Goal: Transaction & Acquisition: Download file/media

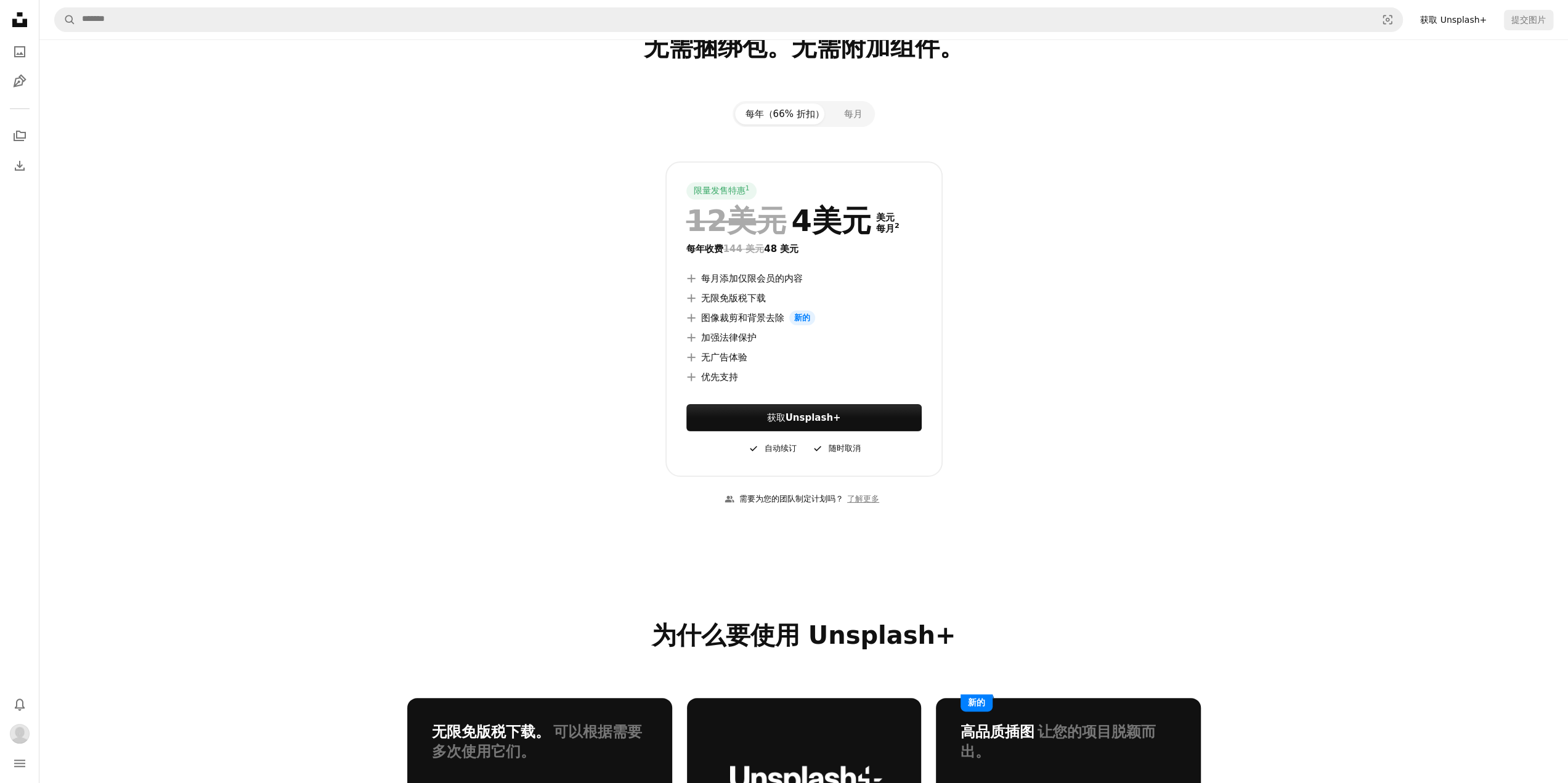
scroll to position [61, 0]
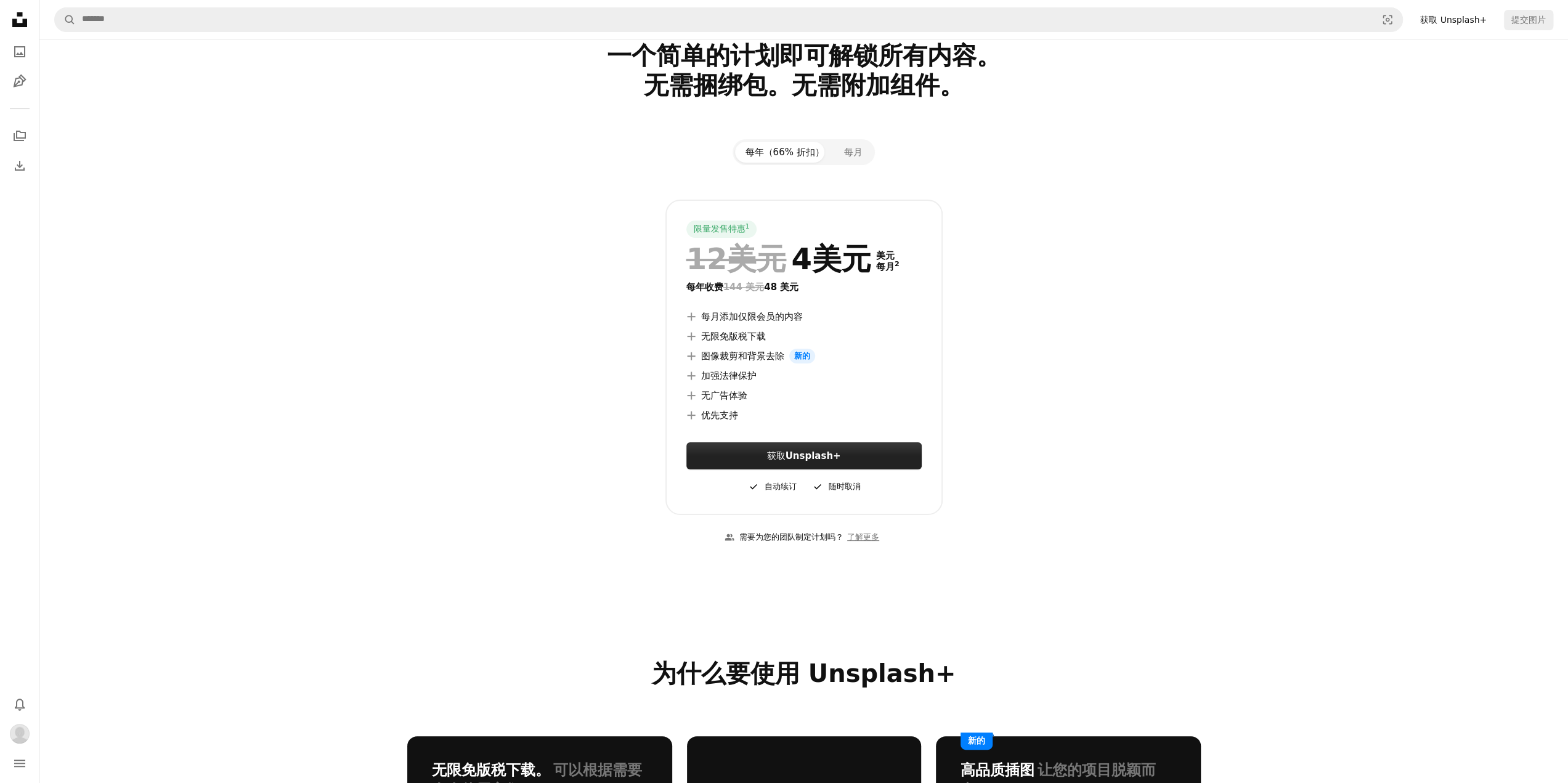
click at [813, 452] on font "Unsplash+" at bounding box center [813, 456] width 56 height 11
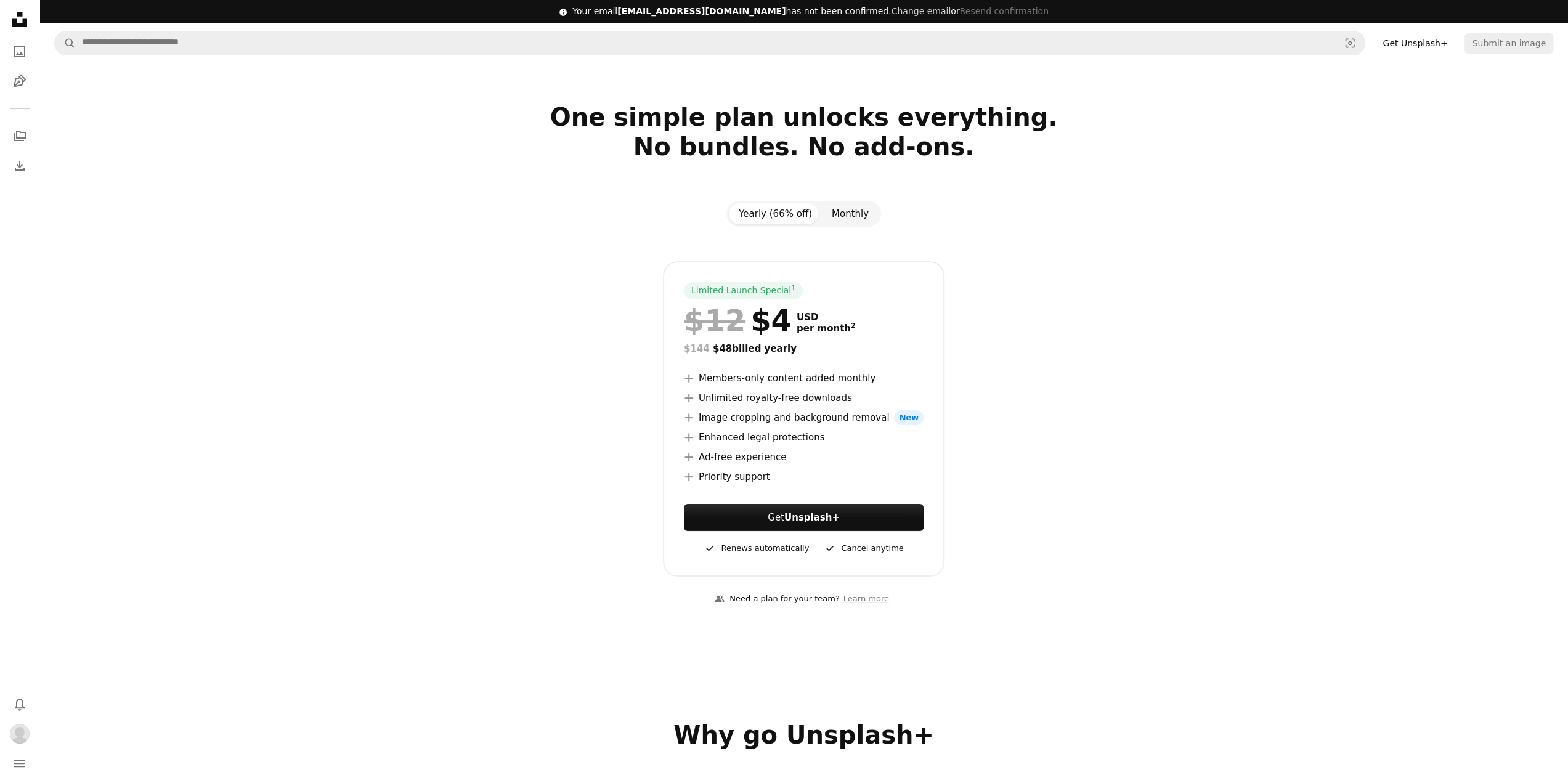
click at [852, 215] on button "Monthly" at bounding box center [850, 214] width 56 height 21
click at [784, 212] on button "Yearly (66% off)" at bounding box center [775, 214] width 93 height 21
click at [867, 223] on button "Monthly" at bounding box center [850, 214] width 56 height 21
click at [794, 216] on button "Yearly (66% off)" at bounding box center [775, 214] width 93 height 21
click at [951, 210] on div "Yearly (66% off) Monthly Limited Launch Special 1 $12 $4 USD per month 2 $144 $…" at bounding box center [803, 388] width 823 height 376
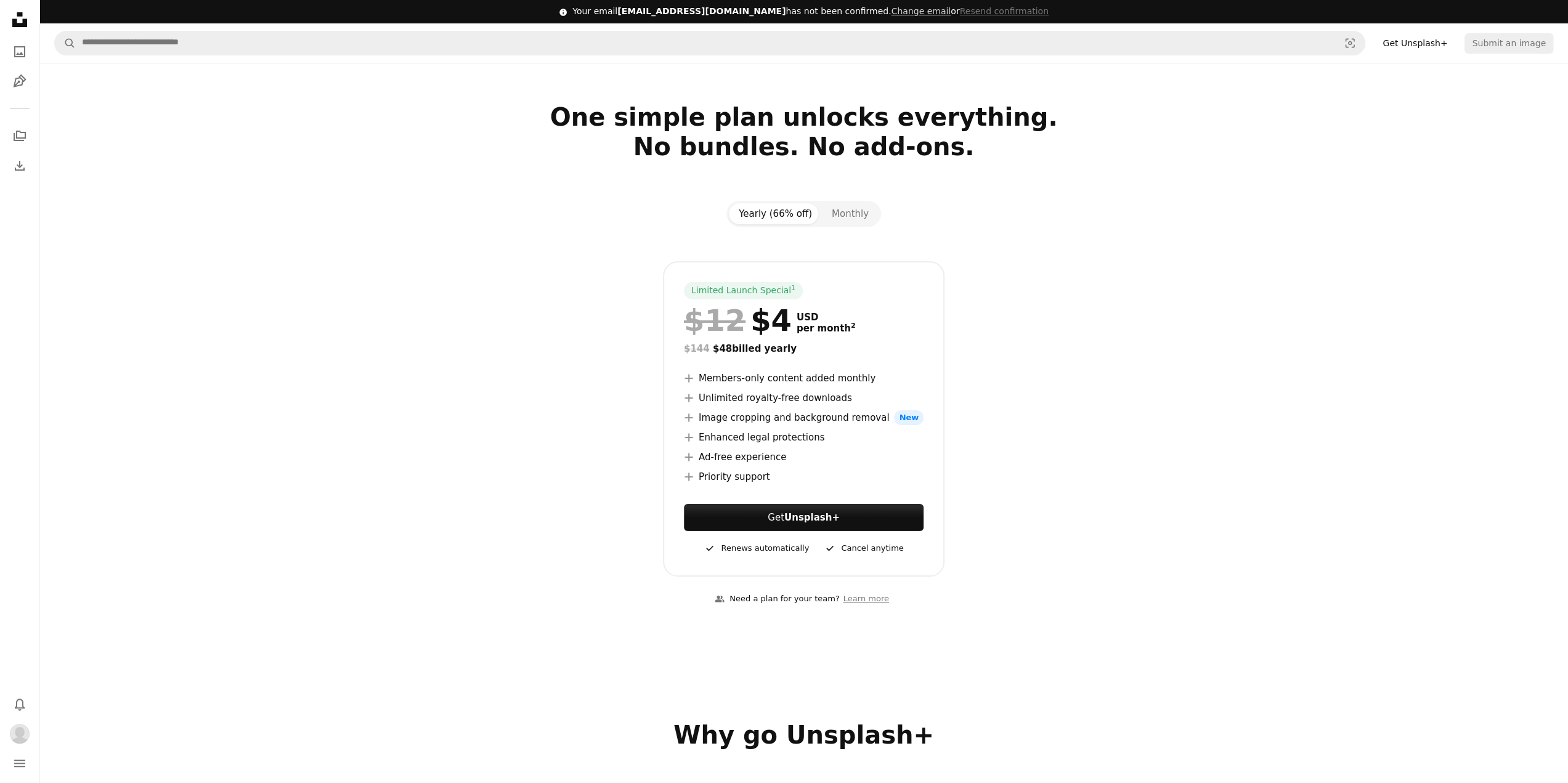
click at [24, 21] on icon at bounding box center [20, 20] width 15 height 15
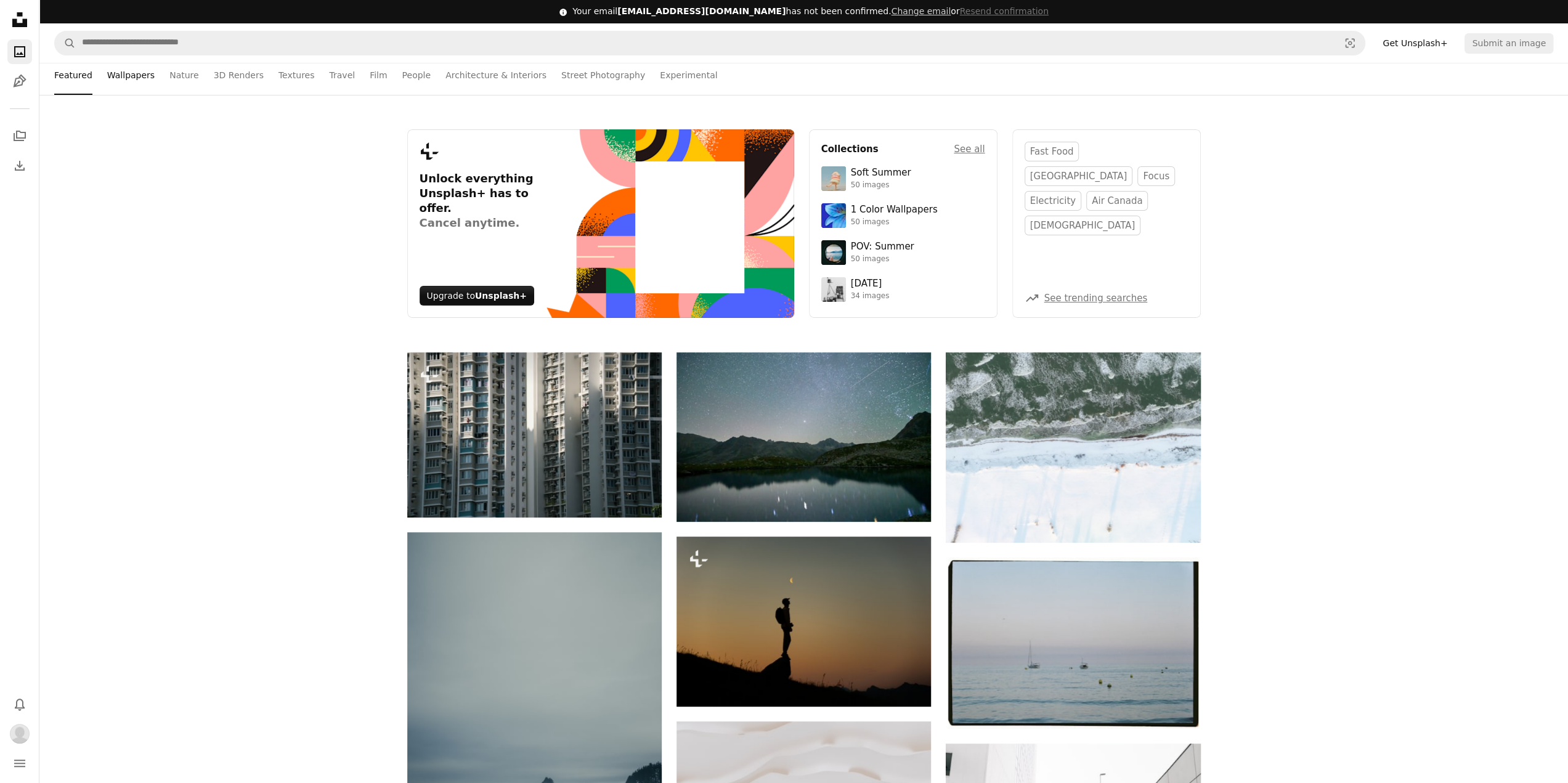
click at [123, 79] on link "Wallpapers" at bounding box center [131, 75] width 47 height 39
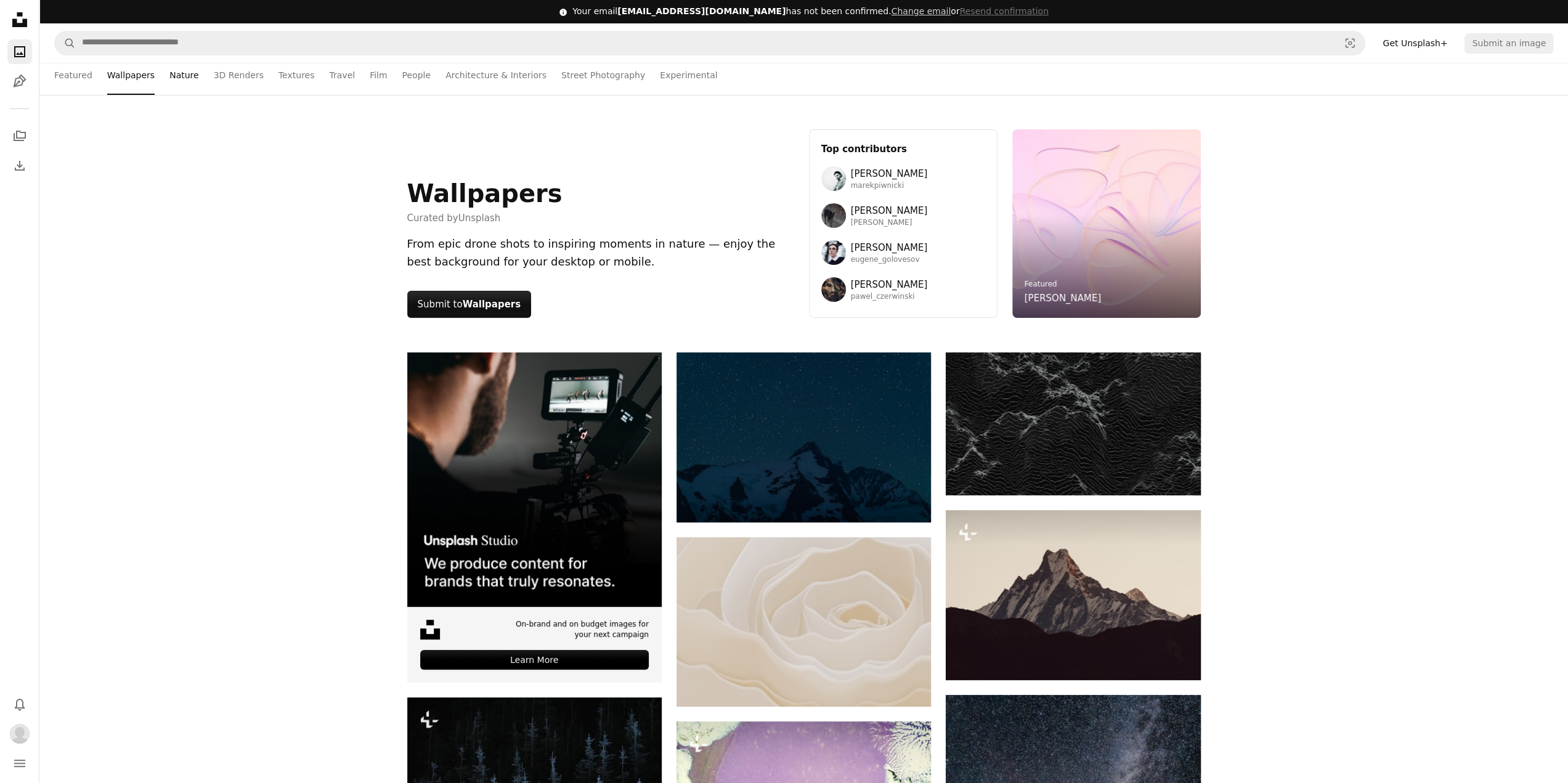
click at [183, 84] on link "Nature" at bounding box center [183, 75] width 29 height 39
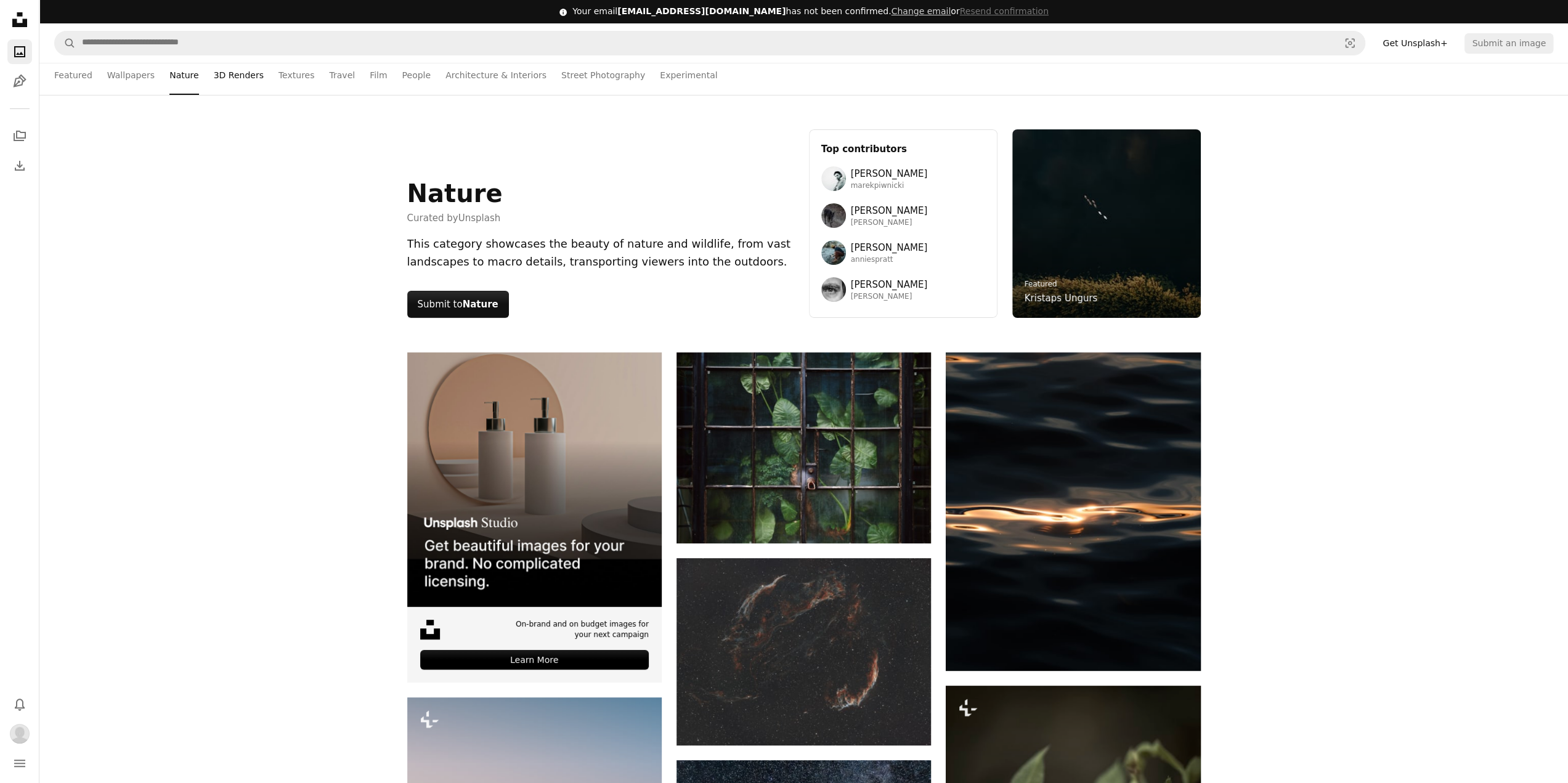
click at [234, 77] on link "3D Renders" at bounding box center [238, 75] width 50 height 39
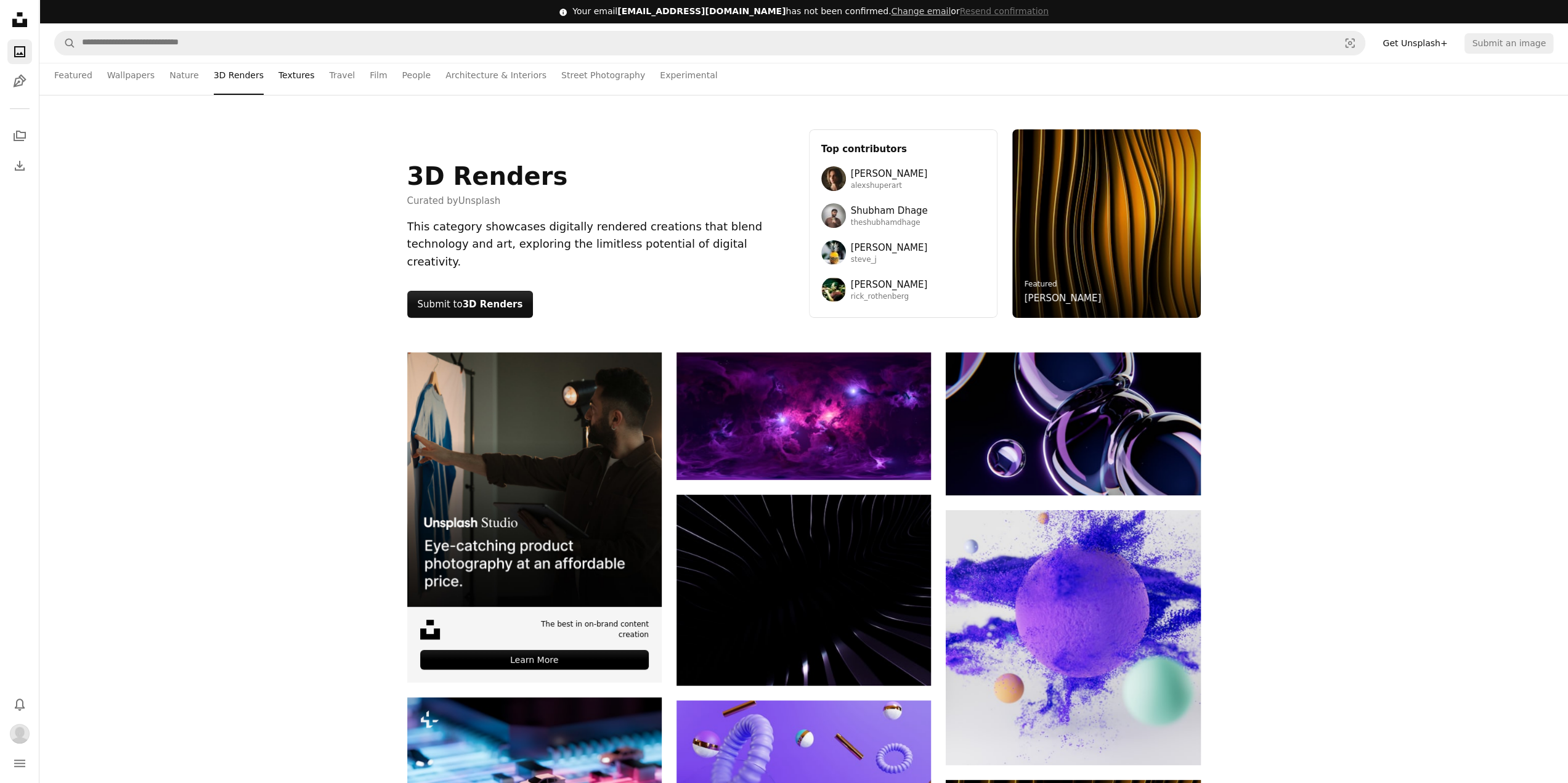
click at [289, 79] on link "Textures" at bounding box center [296, 75] width 36 height 39
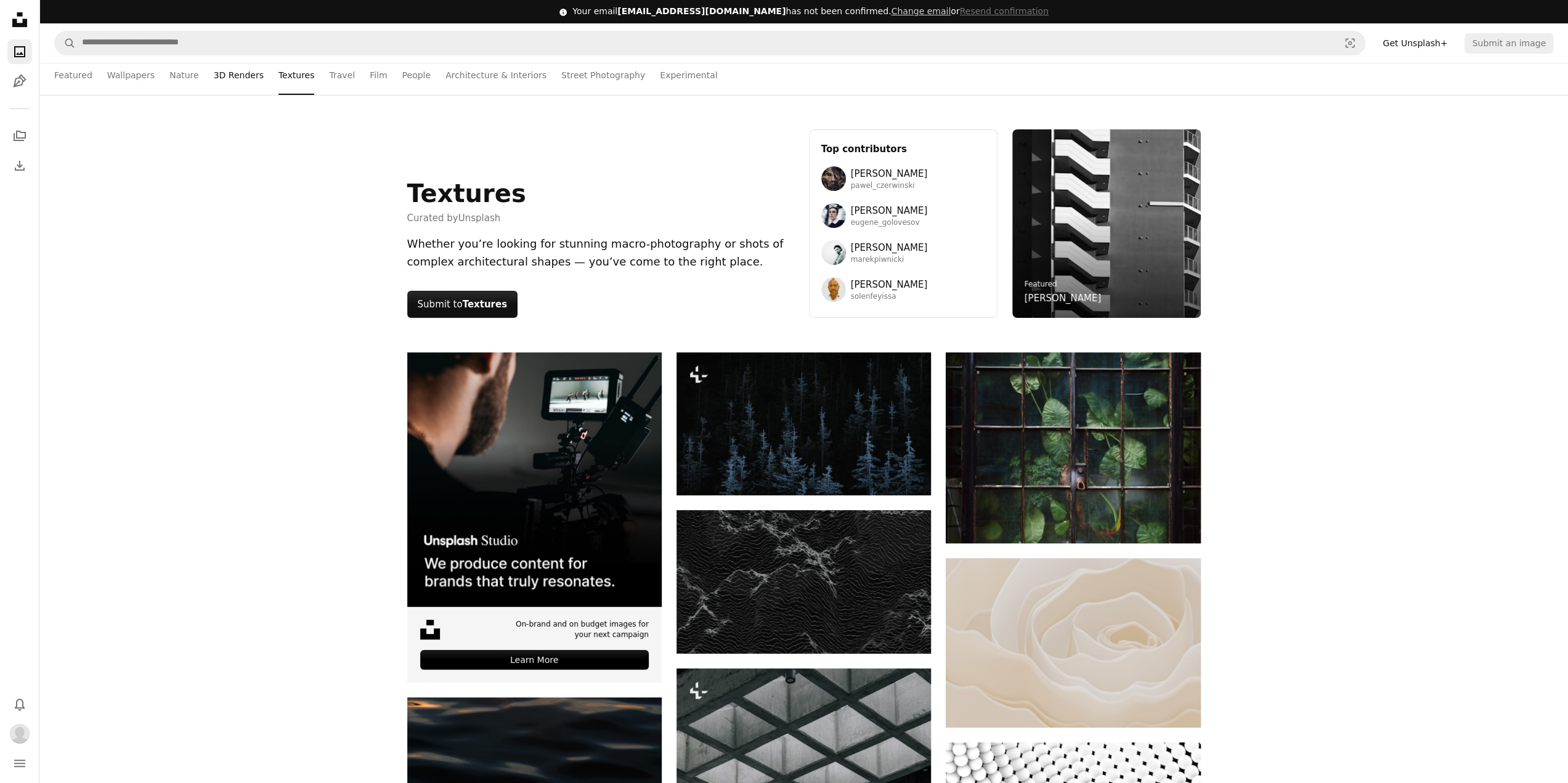
click at [235, 76] on link "3D Renders" at bounding box center [238, 75] width 50 height 39
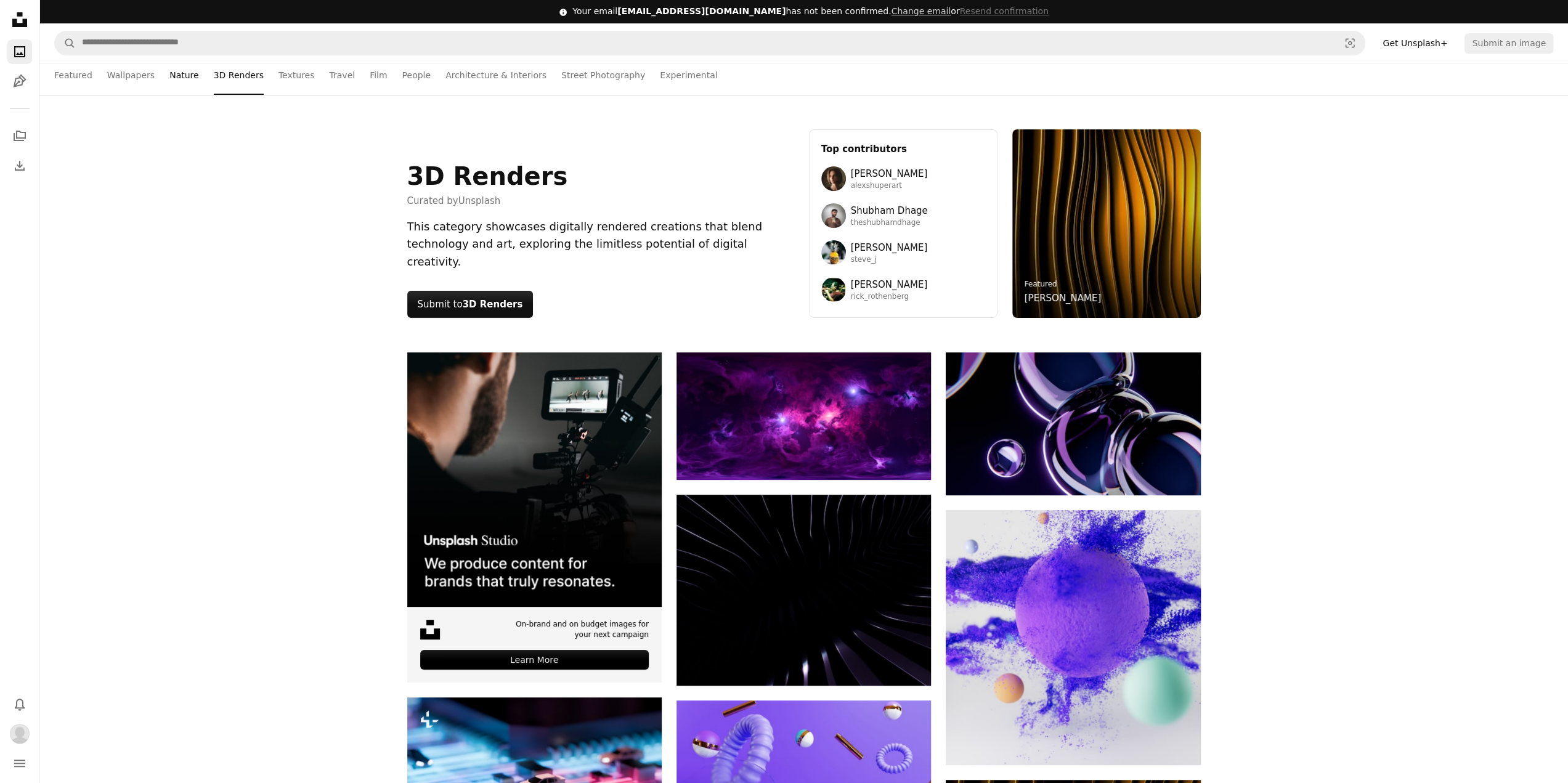
click at [171, 76] on link "Nature" at bounding box center [183, 75] width 29 height 39
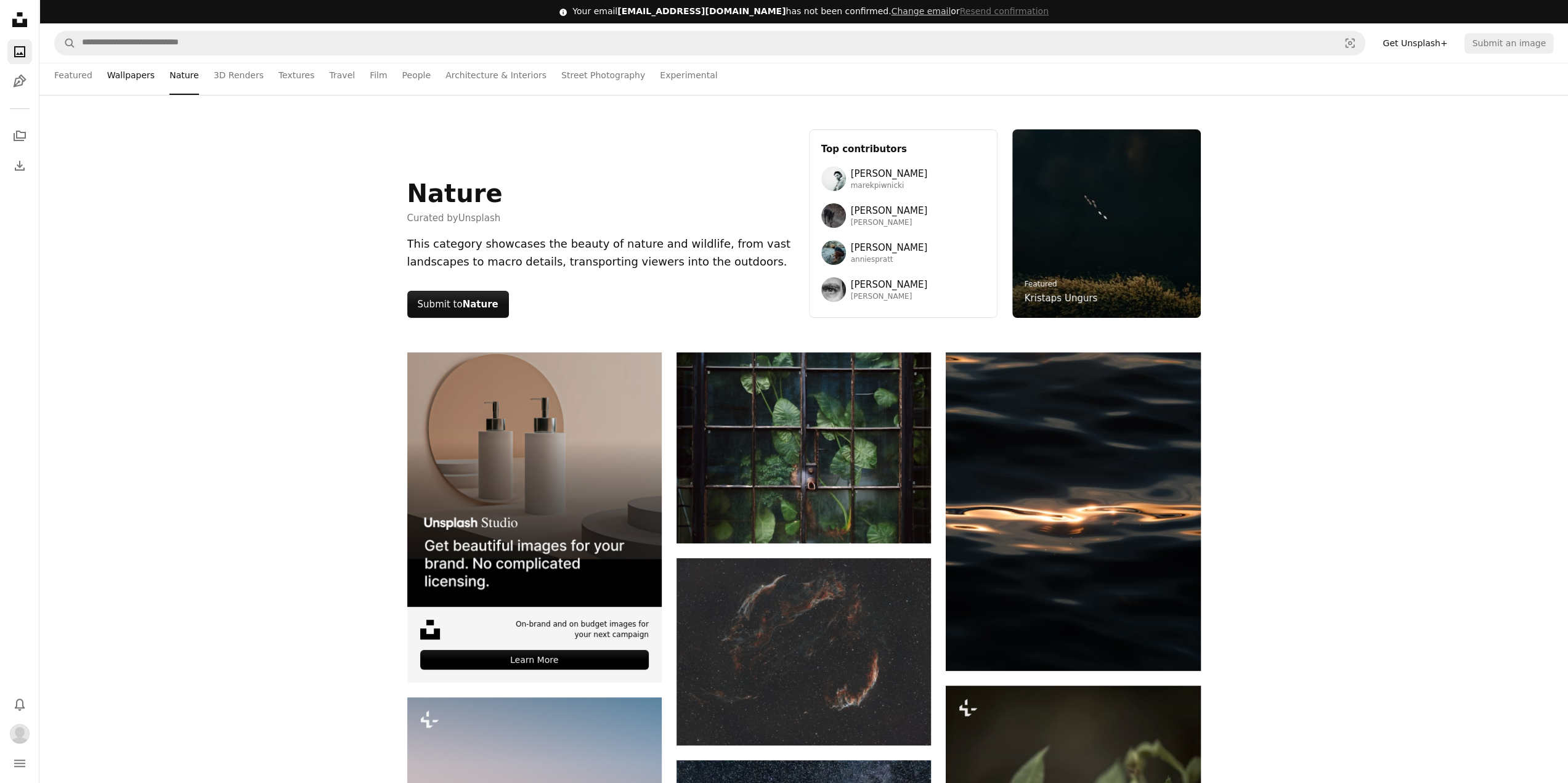
click at [124, 78] on link "Wallpapers" at bounding box center [131, 75] width 47 height 39
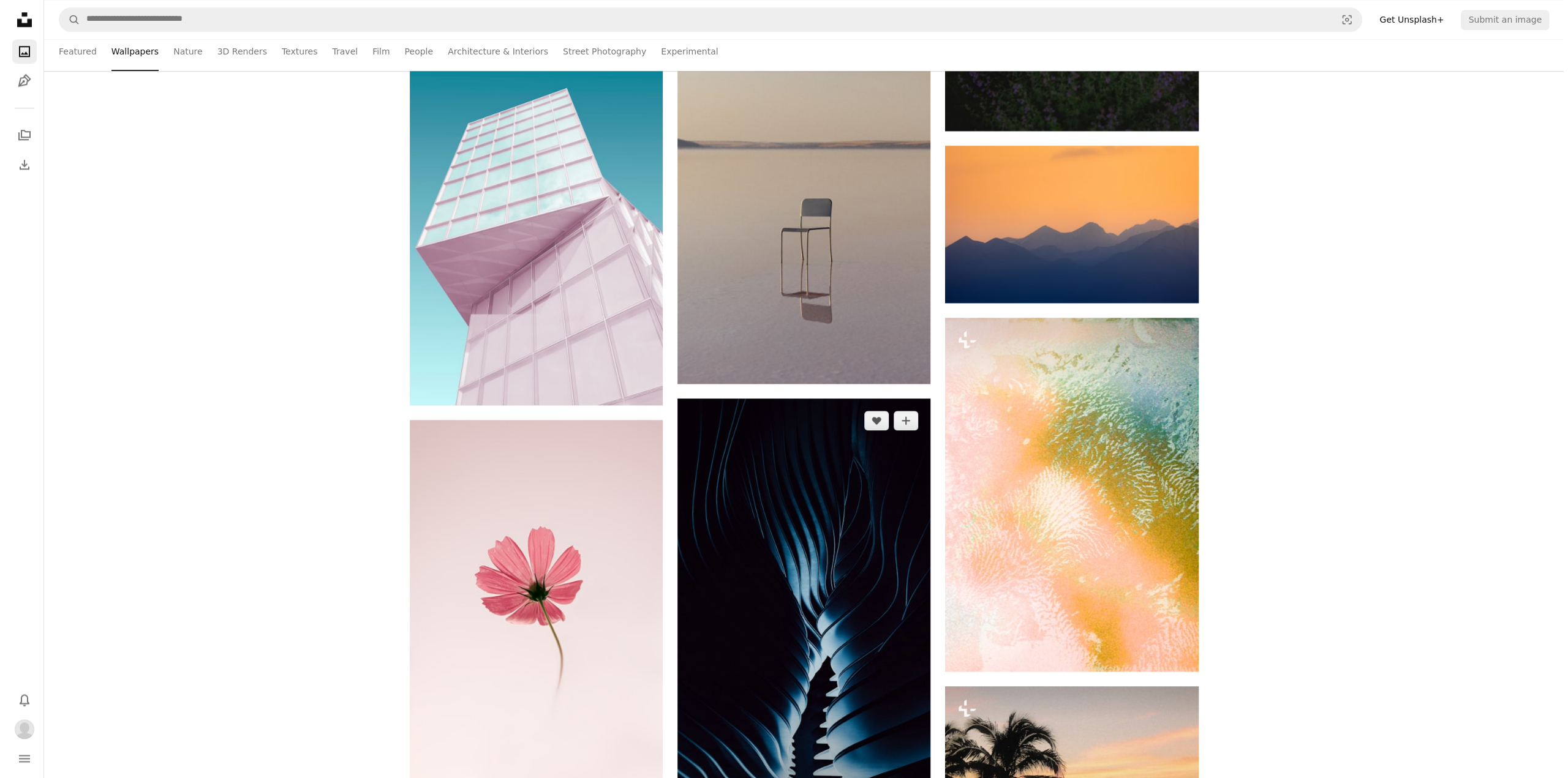
scroll to position [1102, 0]
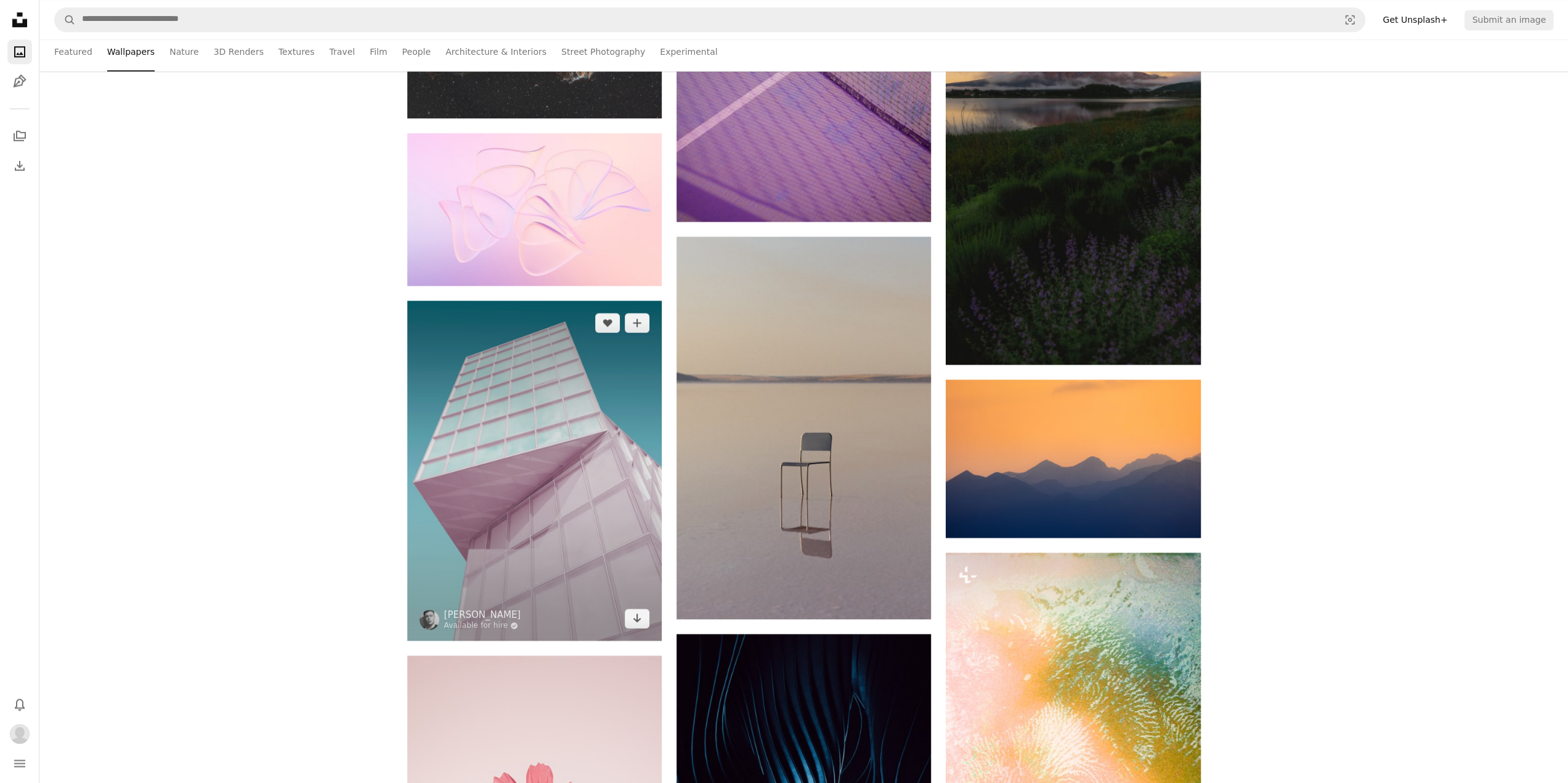
click at [608, 432] on img at bounding box center [534, 470] width 255 height 340
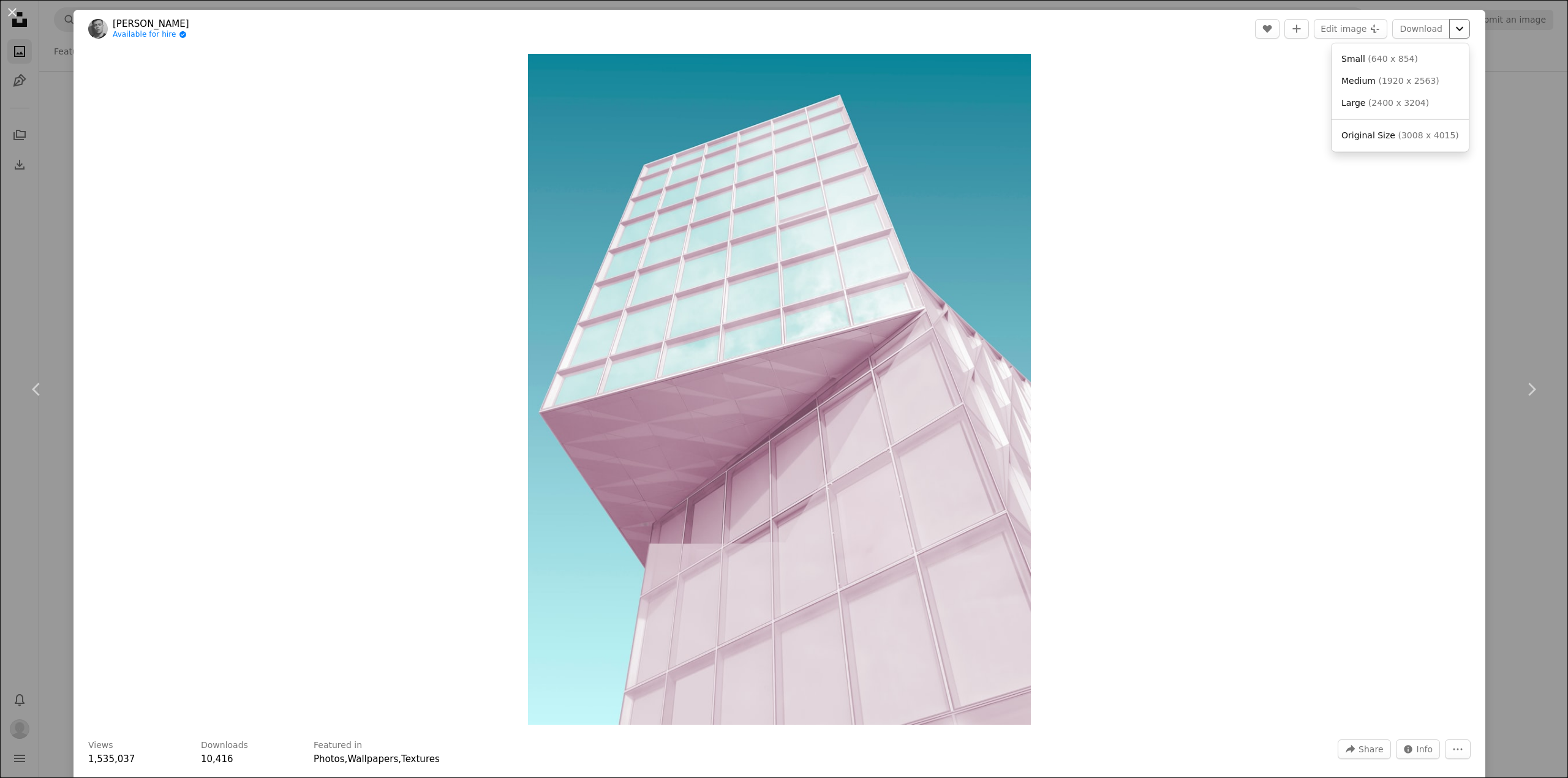
click at [1450, 23] on icon "Chevron down" at bounding box center [1460, 28] width 20 height 15
click at [1405, 133] on span "( 3008 x 4015 )" at bounding box center [1428, 135] width 60 height 10
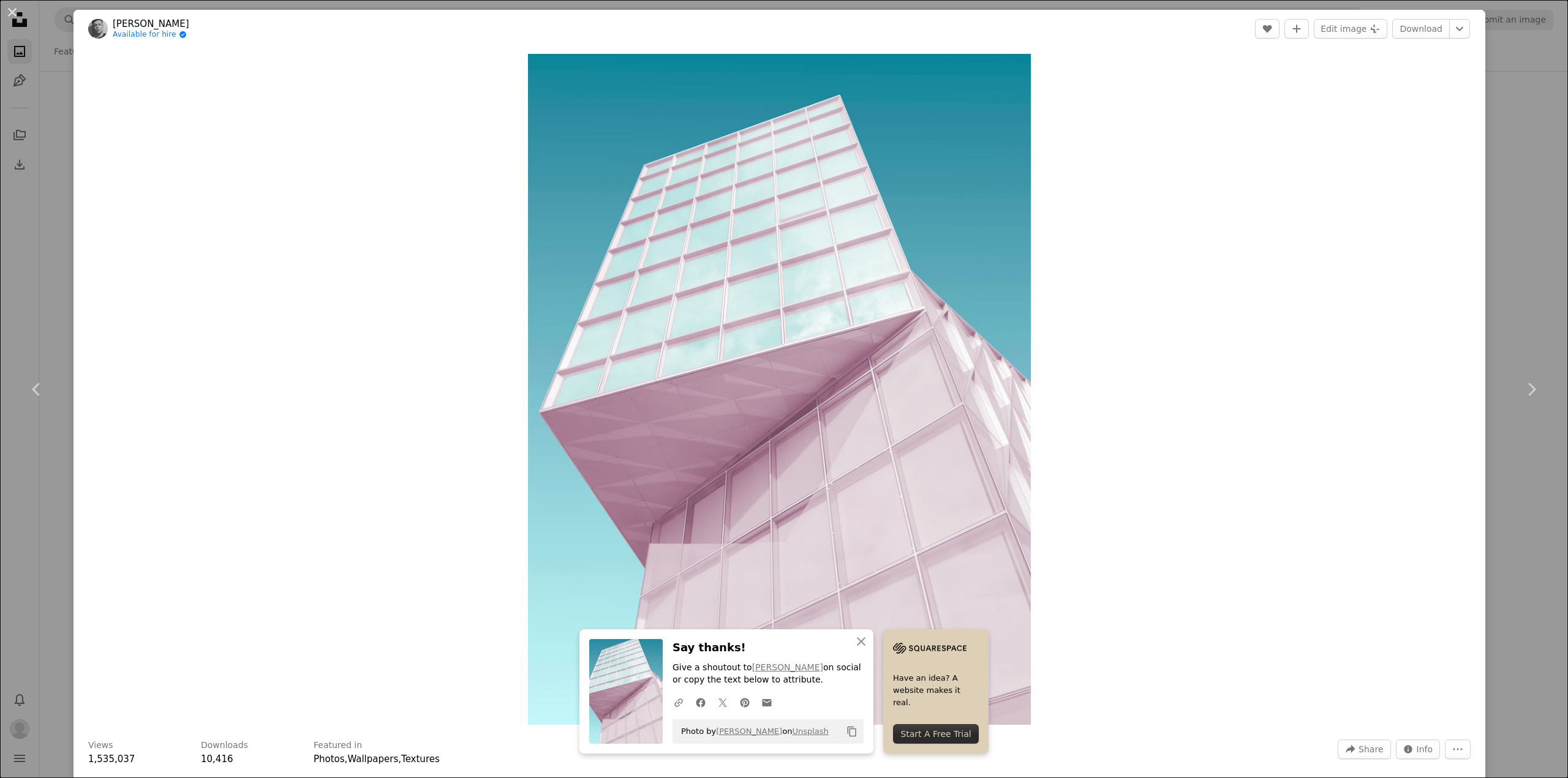
click at [948, 733] on div "Start A Free Trial" at bounding box center [935, 734] width 85 height 20
click at [857, 644] on icon "button" at bounding box center [861, 641] width 9 height 9
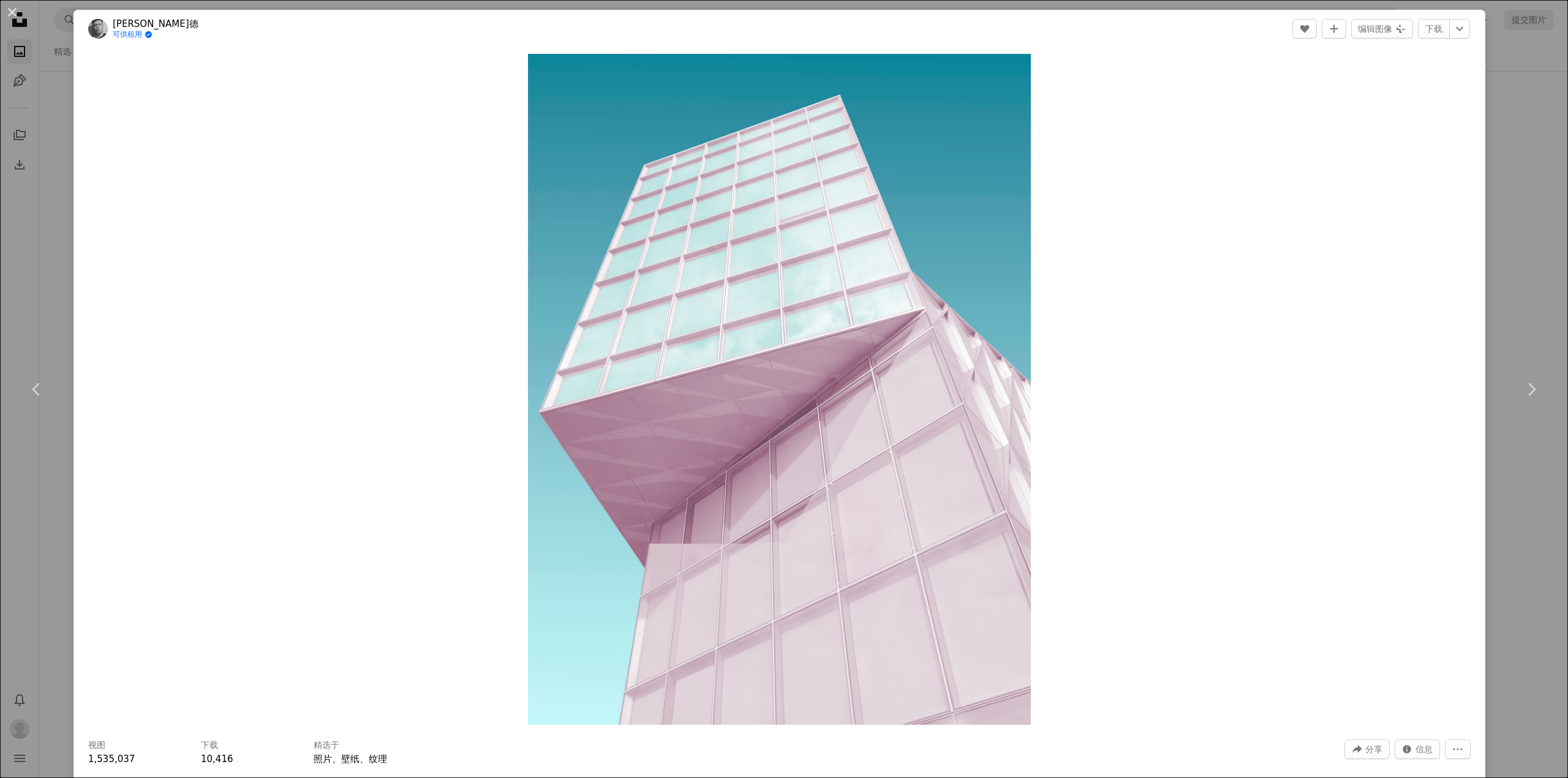
click at [129, 36] on font "可供租用" at bounding box center [127, 34] width 29 height 9
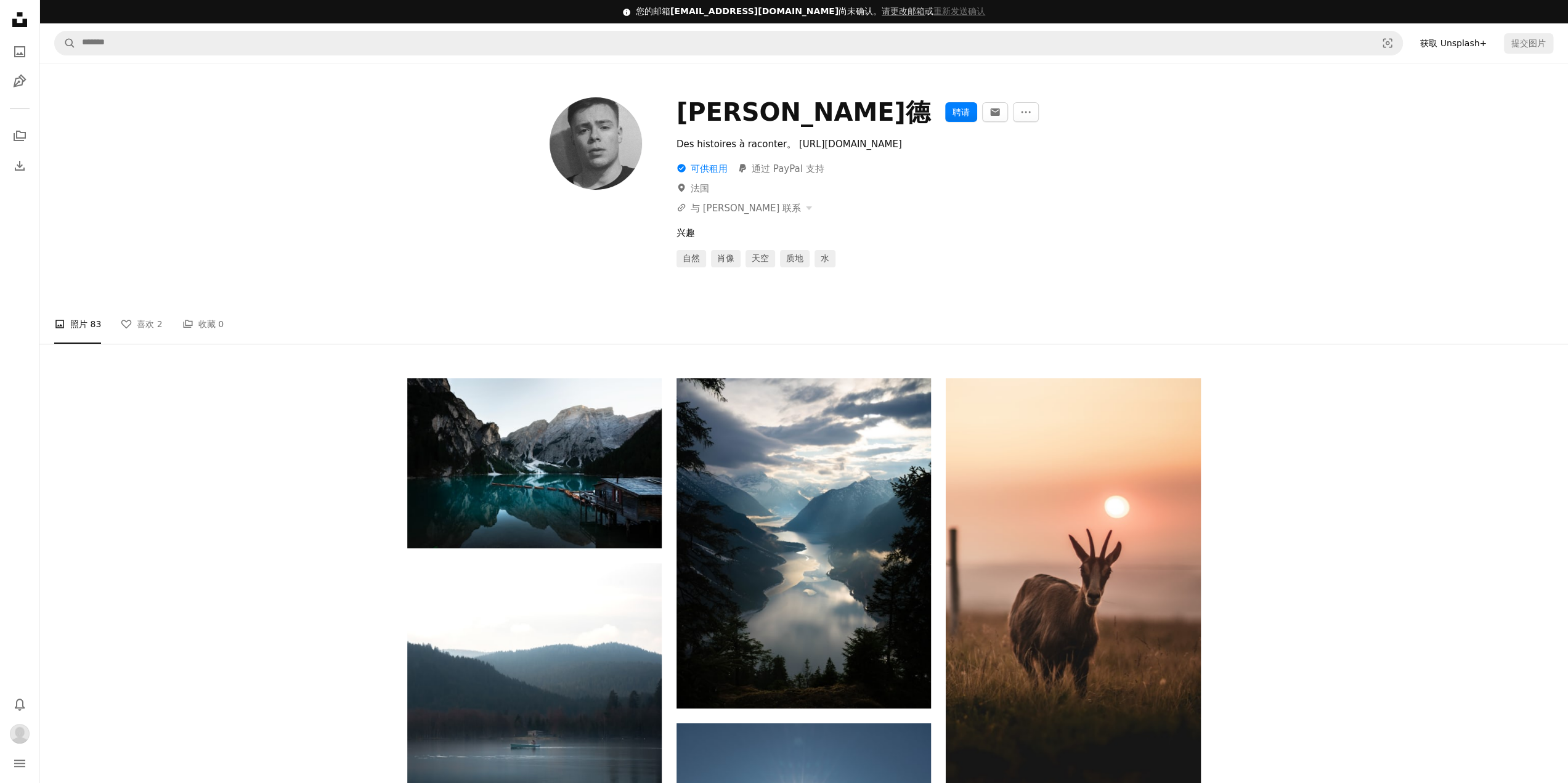
click at [706, 170] on font "可供租用" at bounding box center [708, 169] width 37 height 11
